Goal: Transaction & Acquisition: Book appointment/travel/reservation

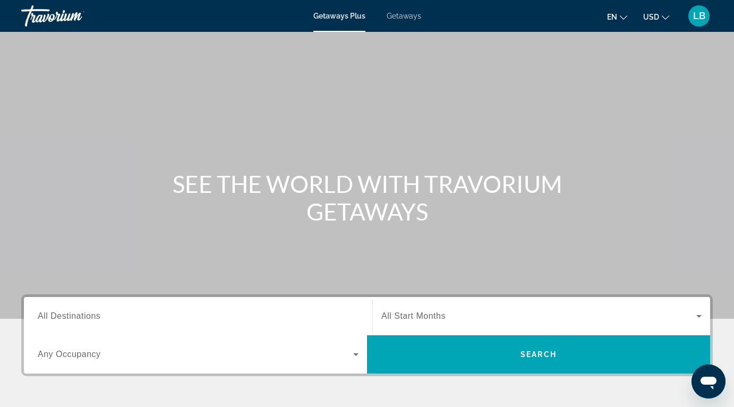
click at [312, 302] on div "Search widget" at bounding box center [198, 316] width 321 height 30
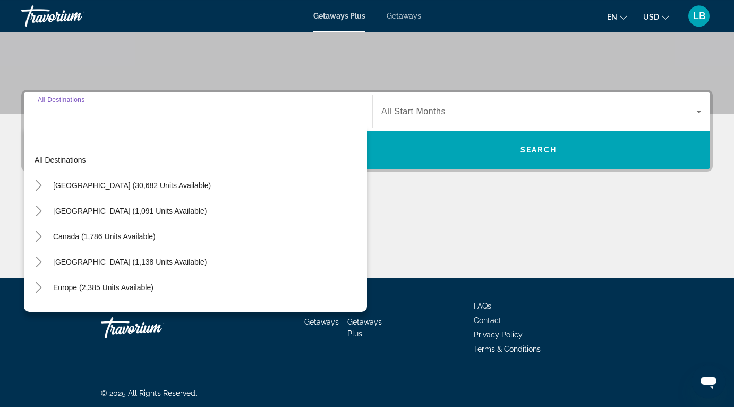
scroll to position [206, 0]
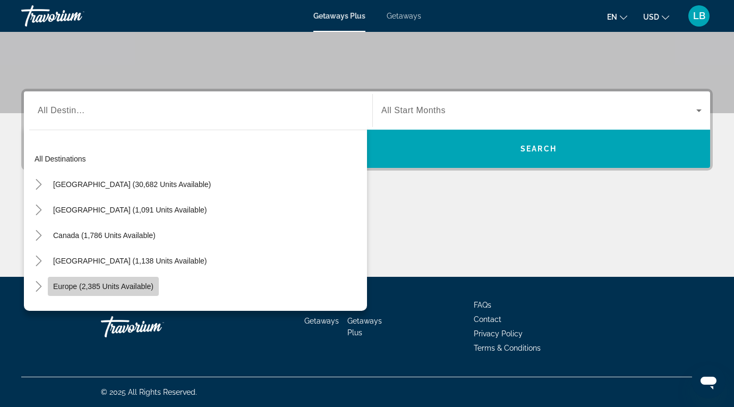
click at [126, 281] on span "Search widget" at bounding box center [103, 287] width 111 height 26
type input "**********"
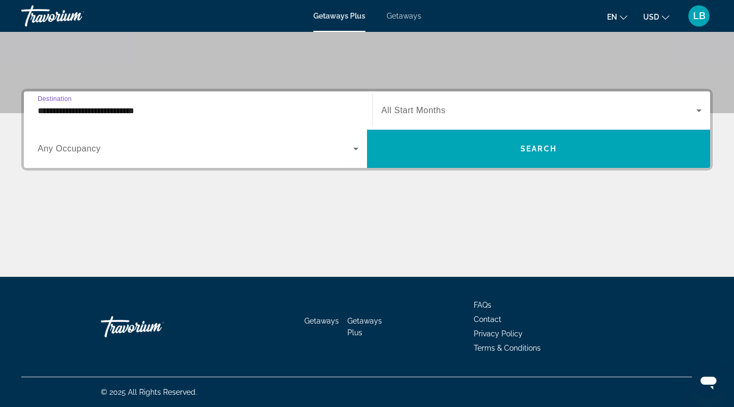
click at [155, 147] on span "Search widget" at bounding box center [196, 148] width 316 height 13
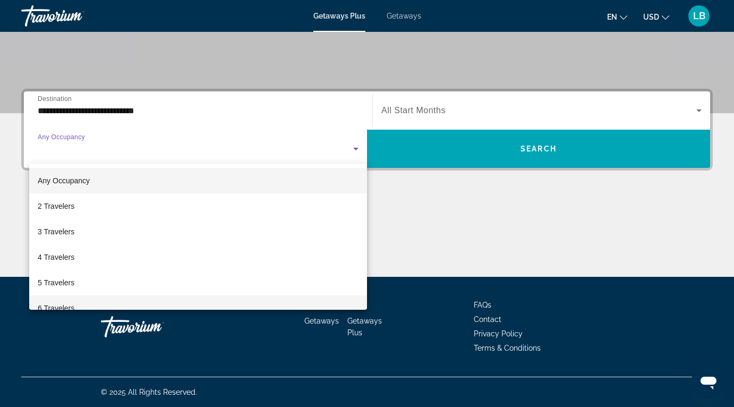
click at [97, 307] on mat-option "6 Travelers" at bounding box center [198, 308] width 338 height 26
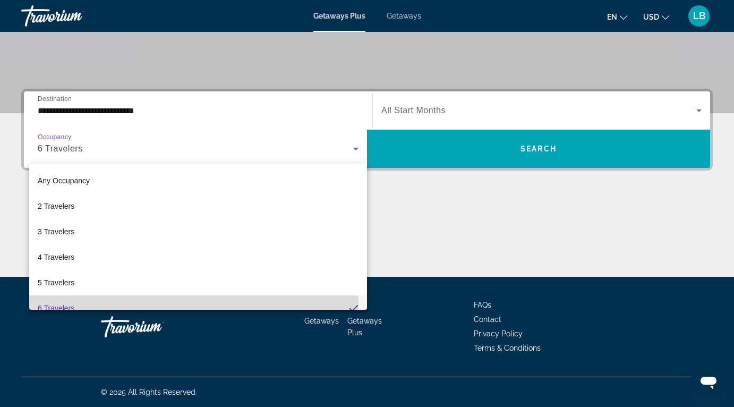
scroll to position [11, 0]
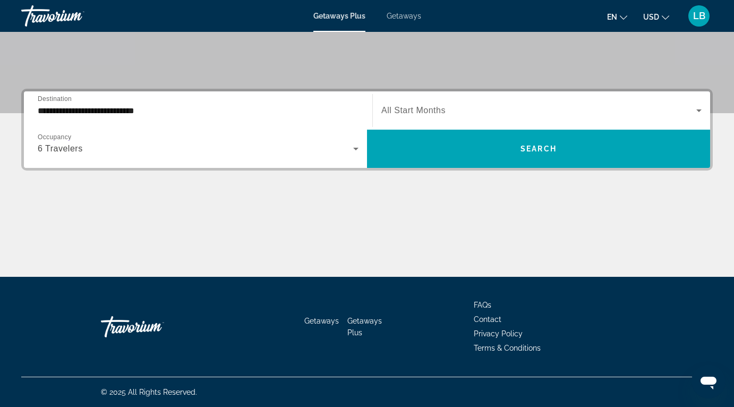
click at [428, 109] on span "All Start Months" at bounding box center [414, 110] width 64 height 9
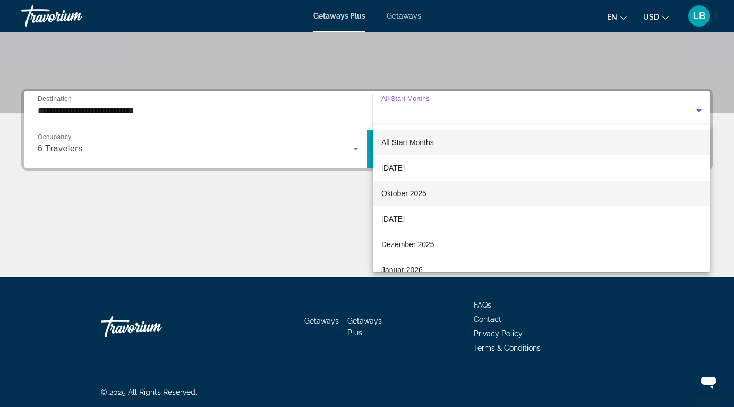
click at [400, 191] on span "Oktober 2025" at bounding box center [404, 193] width 45 height 13
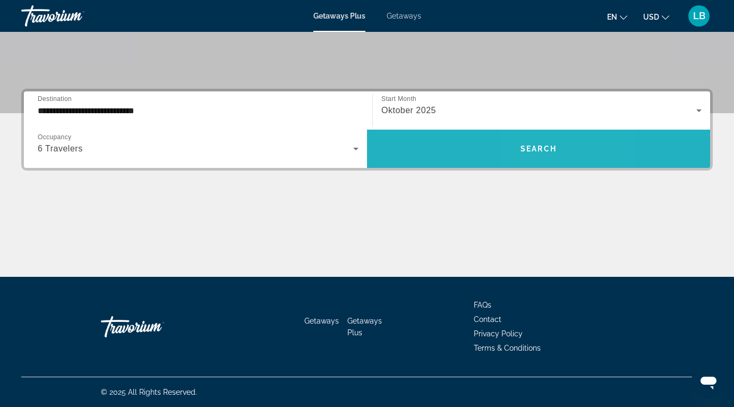
click at [542, 138] on span "Search widget" at bounding box center [538, 149] width 343 height 26
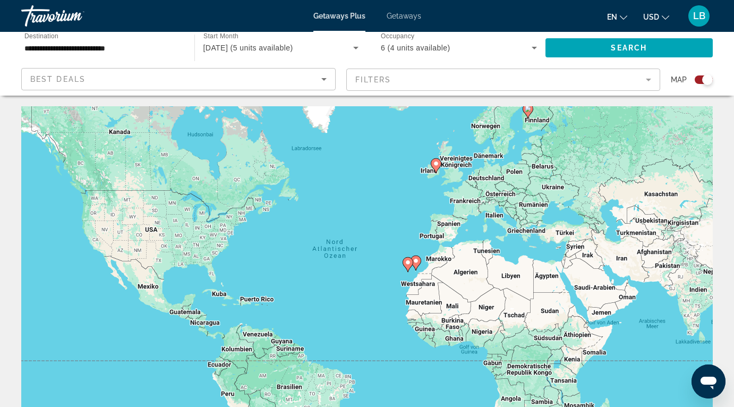
click at [699, 79] on div "Search widget" at bounding box center [704, 79] width 18 height 9
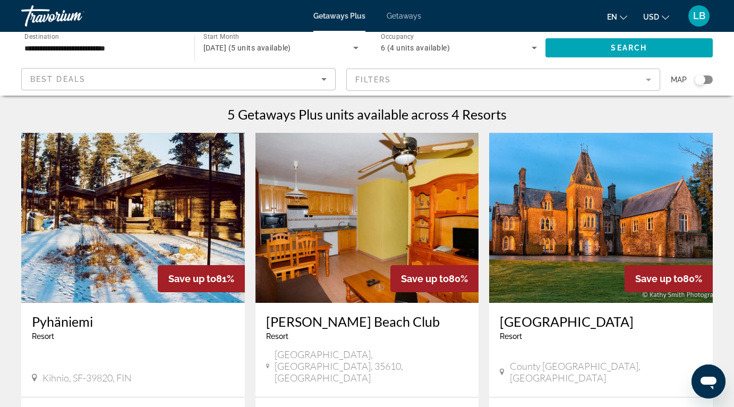
click at [404, 16] on span "Getaways" at bounding box center [404, 16] width 35 height 9
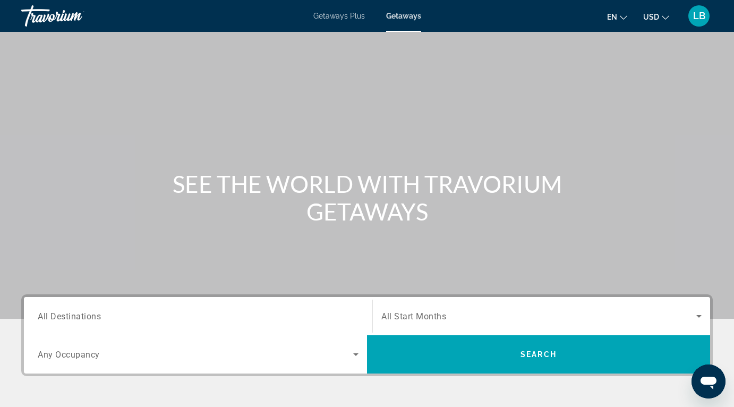
click at [158, 307] on div "Search widget" at bounding box center [198, 316] width 321 height 30
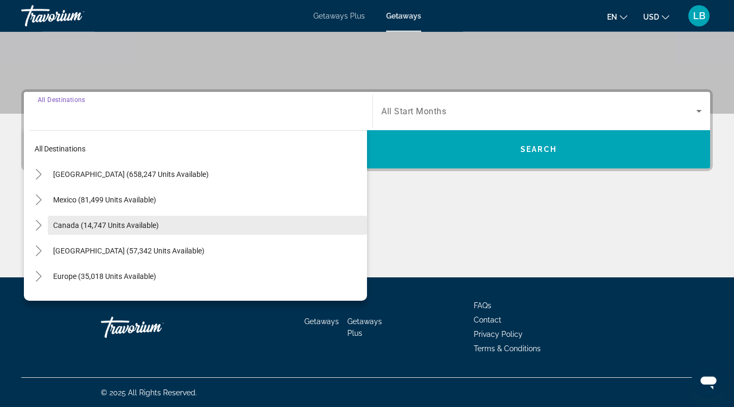
scroll to position [206, 0]
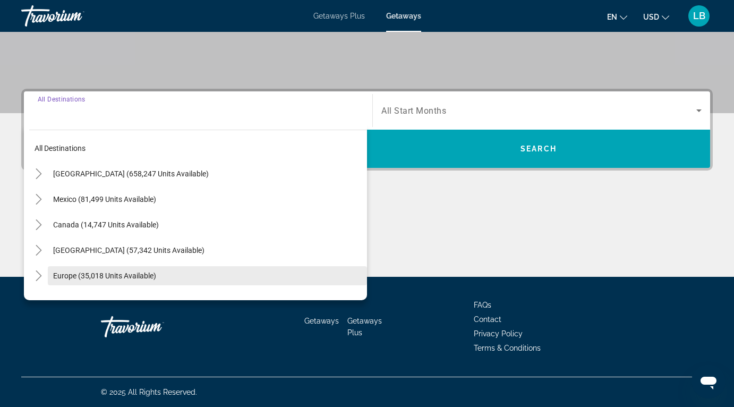
click at [96, 276] on span "Europe (35,018 units available)" at bounding box center [104, 276] width 103 height 9
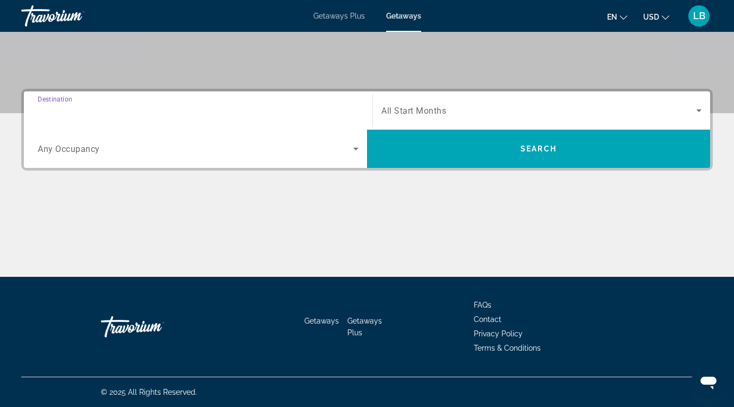
type input "**********"
click at [215, 153] on span "Search widget" at bounding box center [196, 148] width 316 height 13
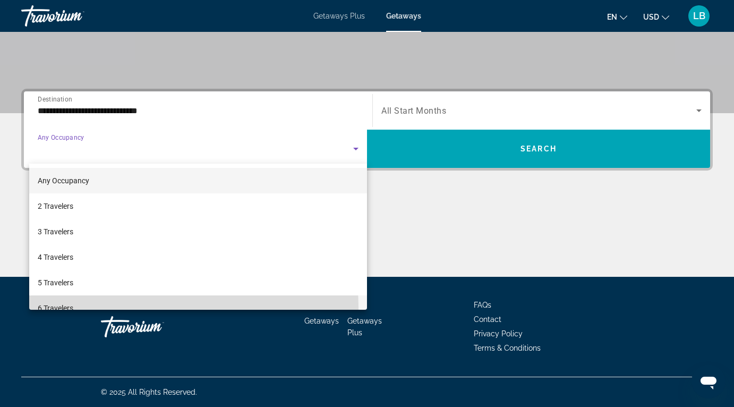
click at [96, 308] on mat-option "6 Travelers" at bounding box center [198, 308] width 338 height 26
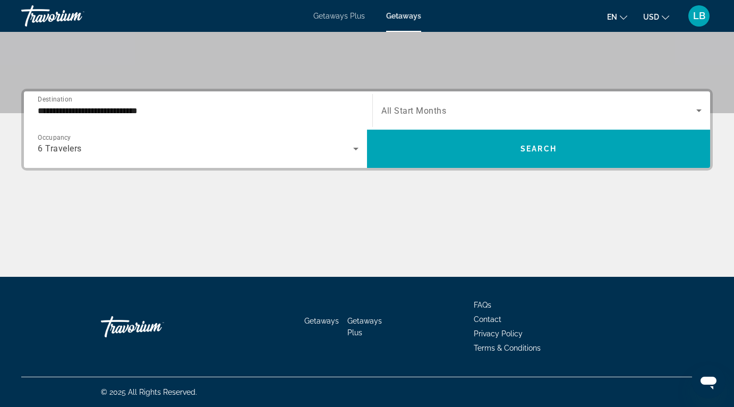
click at [435, 101] on div "Search widget" at bounding box center [542, 111] width 320 height 30
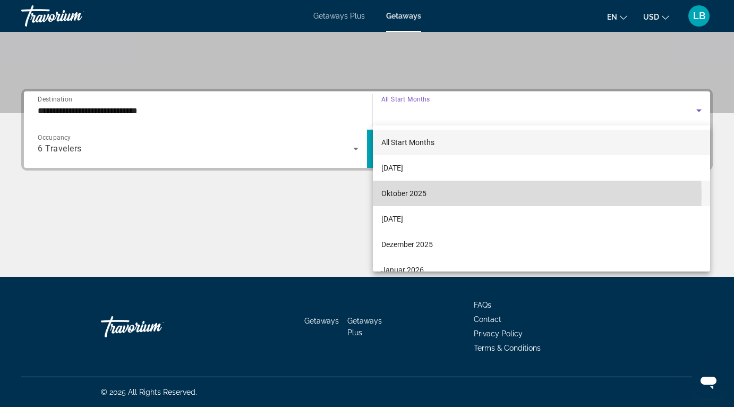
click at [399, 195] on span "Oktober 2025" at bounding box center [404, 193] width 45 height 13
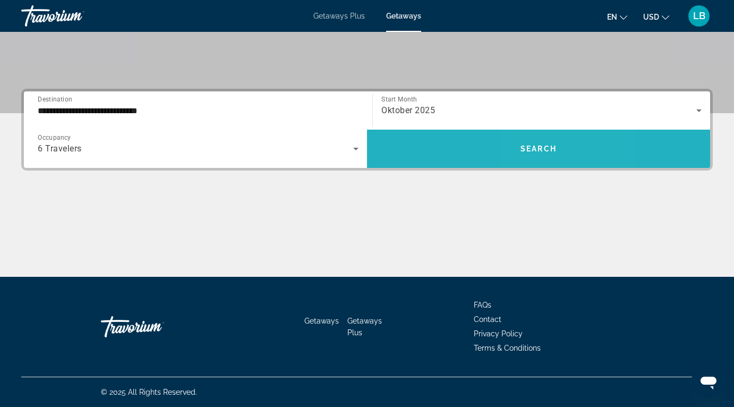
click at [538, 150] on span "Search" at bounding box center [539, 149] width 36 height 9
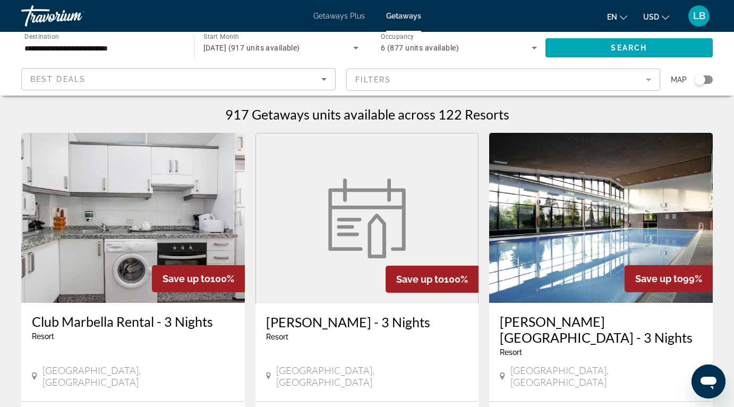
click at [128, 48] on input "**********" at bounding box center [102, 48] width 156 height 13
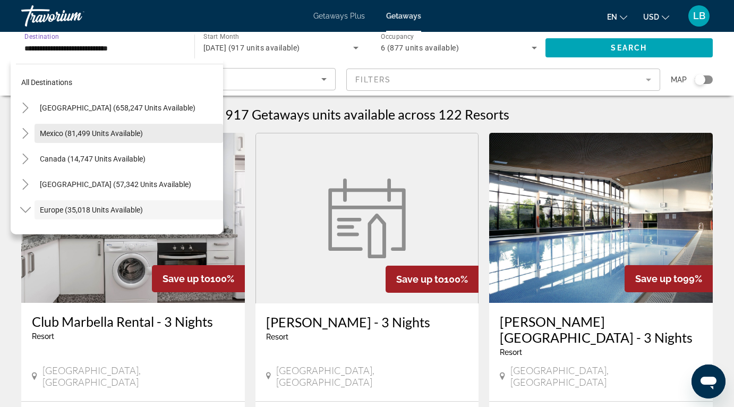
scroll to position [63, 0]
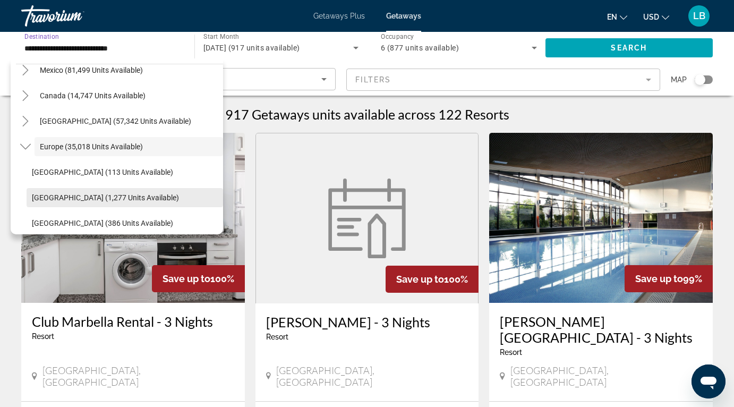
click at [116, 186] on span "Search widget" at bounding box center [125, 198] width 197 height 26
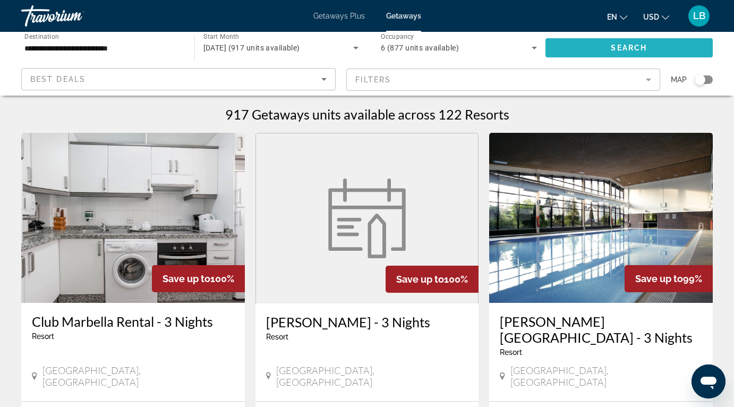
click at [620, 52] on span "Search widget" at bounding box center [630, 48] width 168 height 26
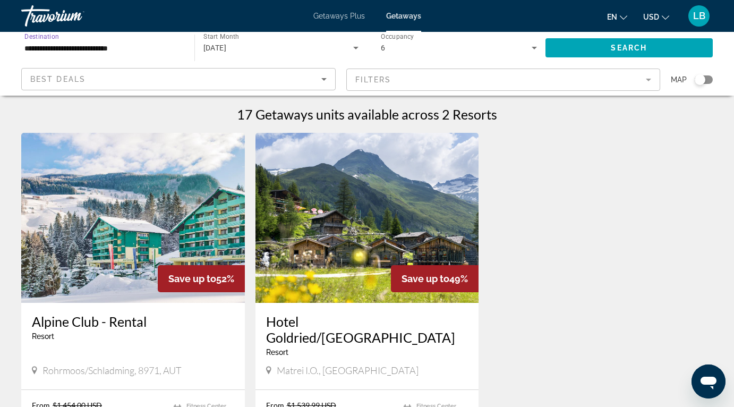
click at [117, 52] on input "**********" at bounding box center [102, 48] width 156 height 13
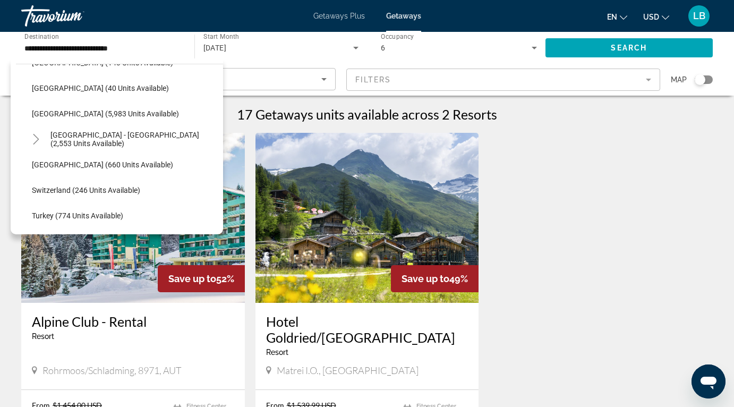
scroll to position [533, 0]
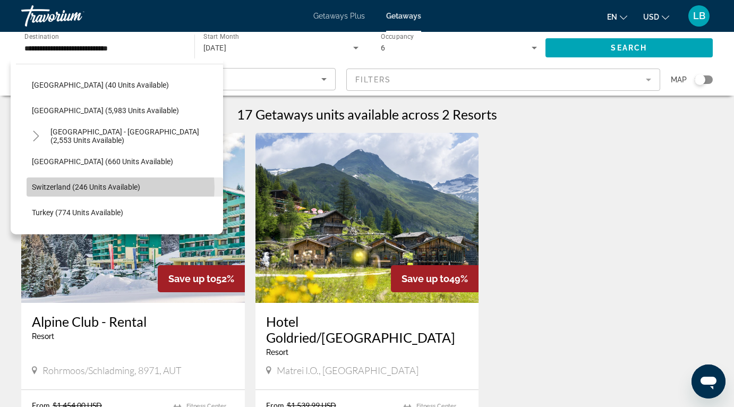
click at [119, 188] on span "Switzerland (246 units available)" at bounding box center [86, 187] width 108 height 9
type input "**********"
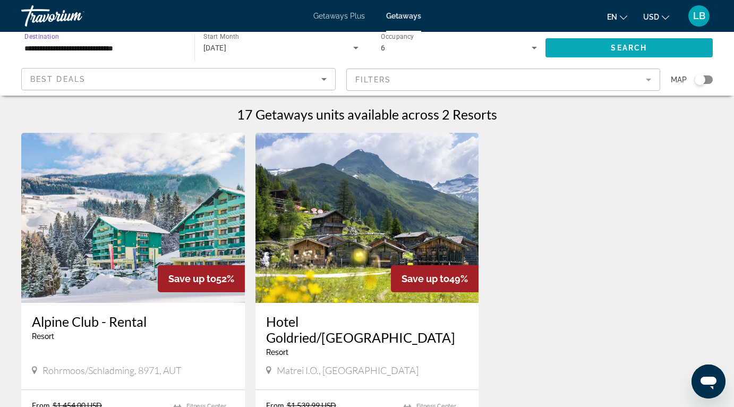
click at [603, 52] on span "Search widget" at bounding box center [630, 48] width 168 height 26
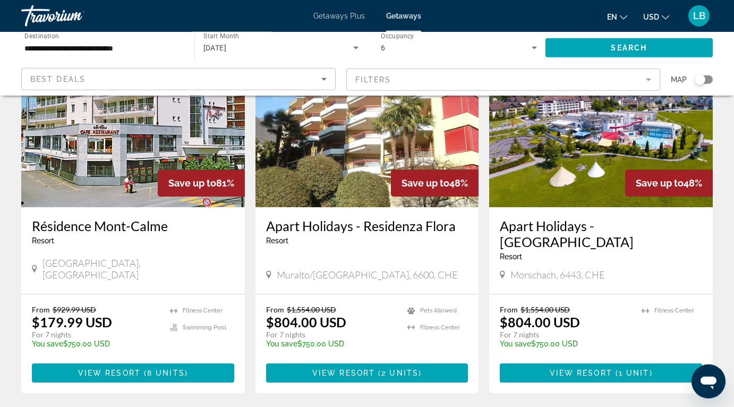
scroll to position [69, 0]
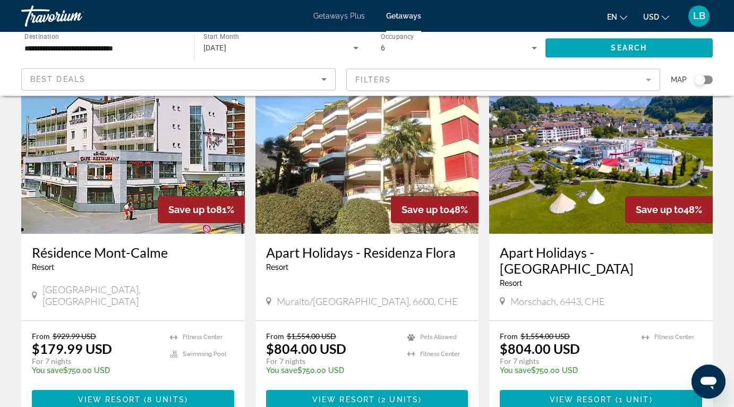
click at [585, 209] on img "Main content" at bounding box center [601, 149] width 224 height 170
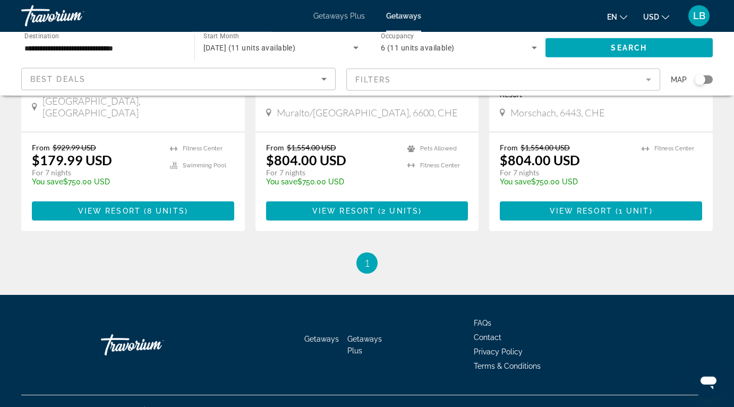
scroll to position [276, 0]
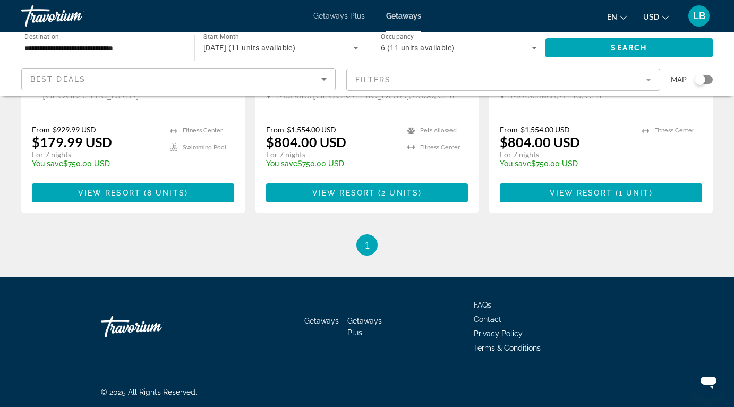
click at [509, 348] on span "Terms & Conditions" at bounding box center [507, 348] width 67 height 9
